Goal: Task Accomplishment & Management: Manage account settings

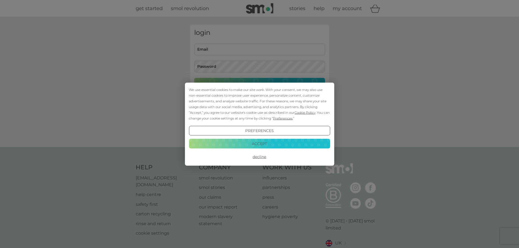
type input "[PERSON_NAME][EMAIL_ADDRESS][DOMAIN_NAME]"
click at [146, 141] on button "Accept" at bounding box center [259, 144] width 141 height 10
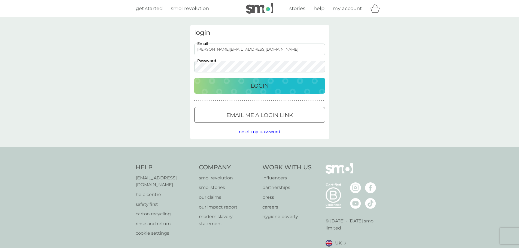
click at [146, 88] on div "Login" at bounding box center [260, 85] width 120 height 9
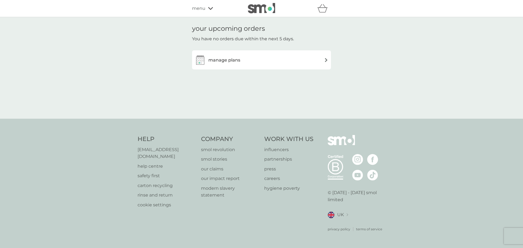
click at [239, 63] on h3 "manage plans" at bounding box center [224, 60] width 32 height 7
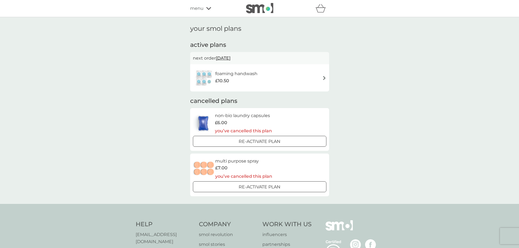
click at [241, 77] on div "£10.50" at bounding box center [236, 80] width 42 height 7
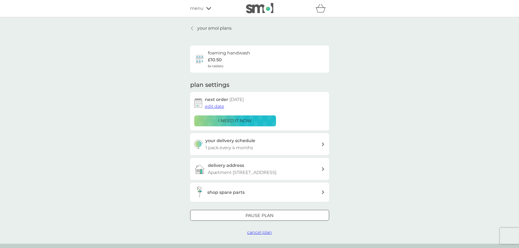
click at [261, 232] on span "cancel plan" at bounding box center [259, 232] width 25 height 5
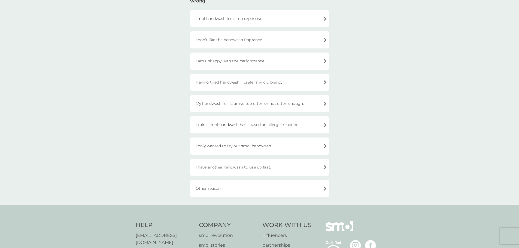
click at [230, 187] on div "Other reason." at bounding box center [259, 188] width 139 height 17
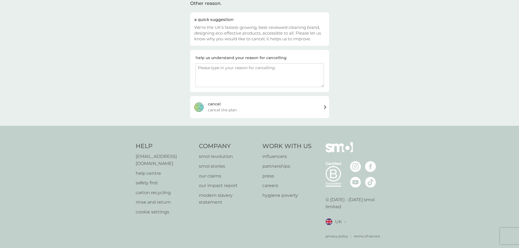
click at [239, 115] on div "[PERSON_NAME] the plan" at bounding box center [259, 107] width 139 height 22
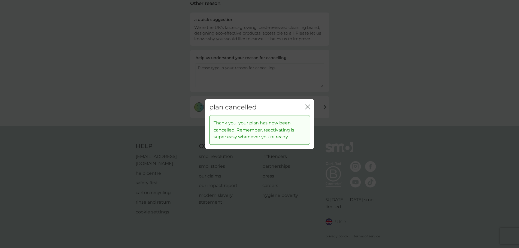
click at [308, 108] on icon "close" at bounding box center [307, 106] width 5 height 5
